Goal: Navigation & Orientation: Find specific page/section

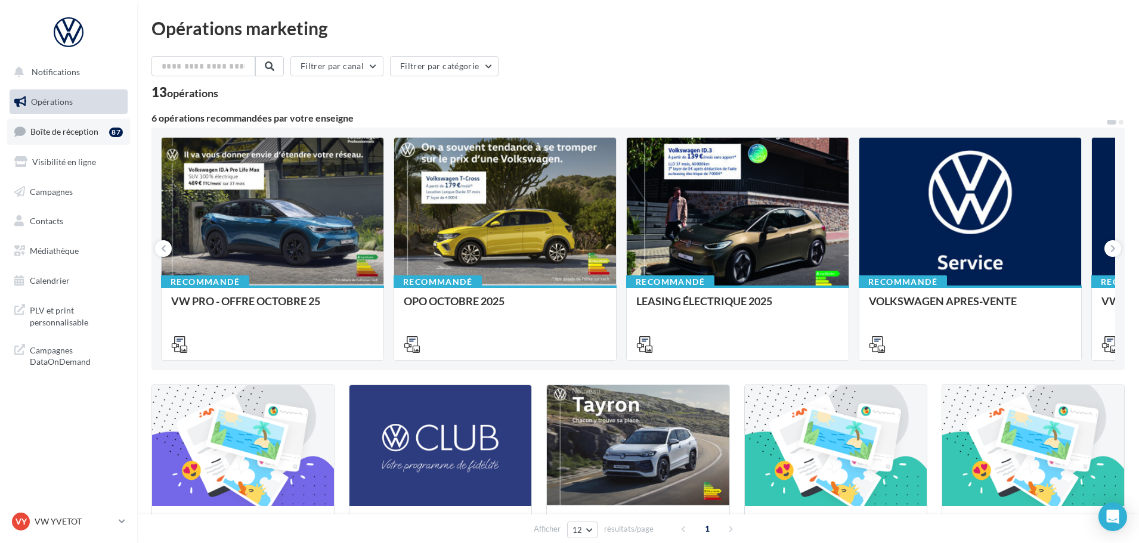
click at [89, 134] on span "Boîte de réception" at bounding box center [64, 131] width 68 height 10
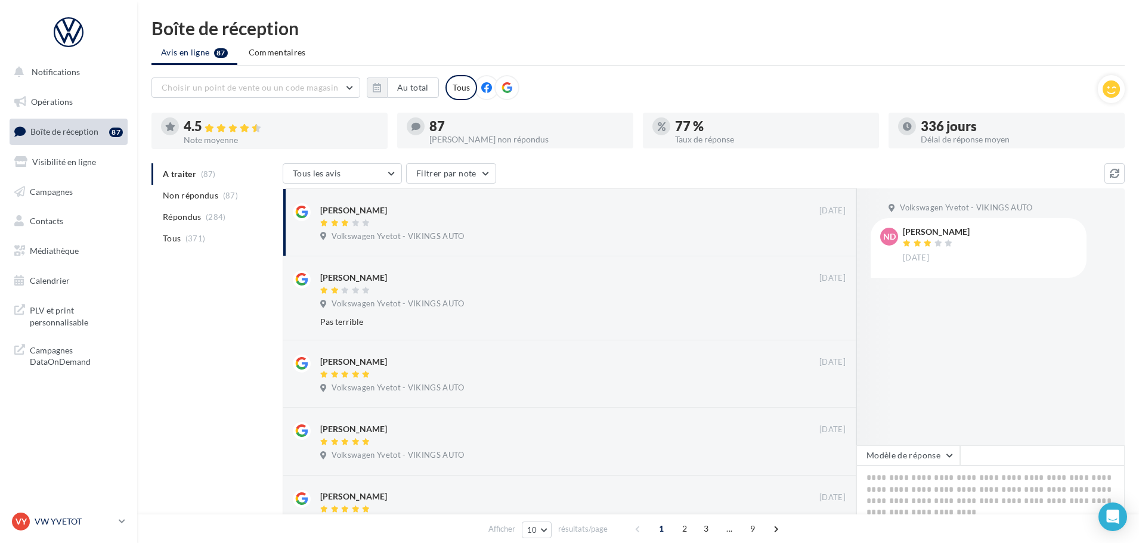
click at [58, 514] on div "VY VW YVETOT vw-yve-vau" at bounding box center [63, 522] width 102 height 18
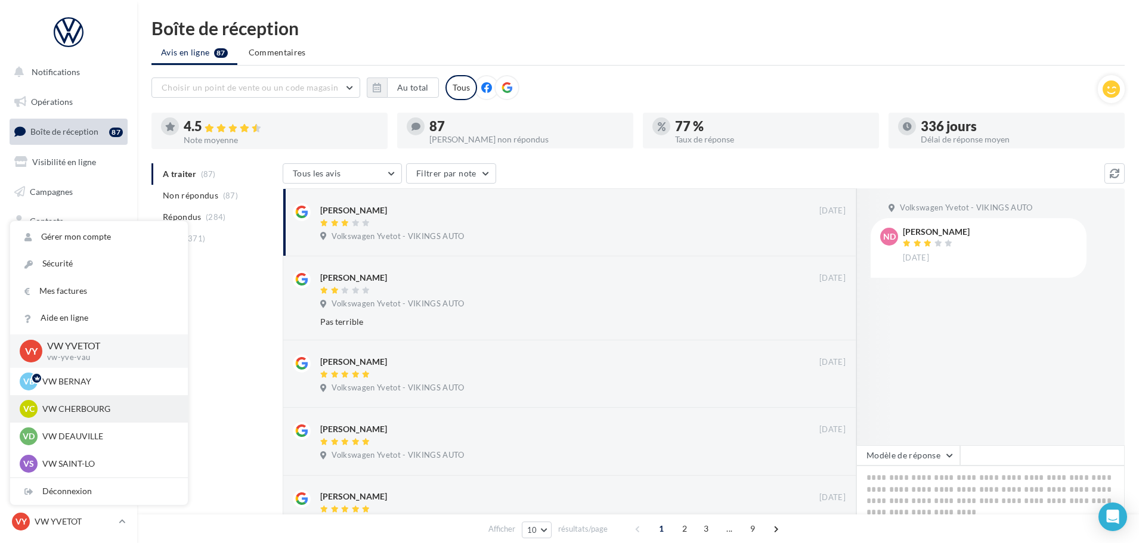
click at [75, 414] on p "VW CHERBOURG" at bounding box center [107, 409] width 131 height 12
